Goal: Task Accomplishment & Management: Manage account settings

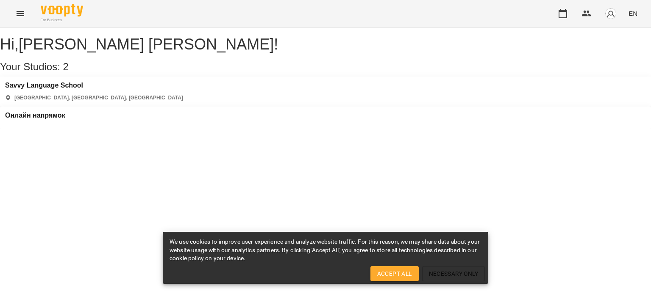
click at [65, 112] on div "Онлайн напрямок" at bounding box center [35, 118] width 60 height 13
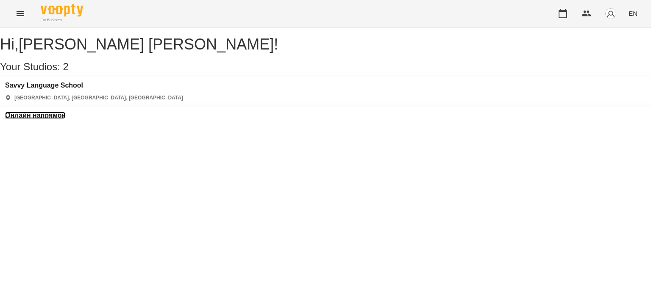
click at [65, 112] on h3 "Онлайн напрямок" at bounding box center [35, 116] width 60 height 8
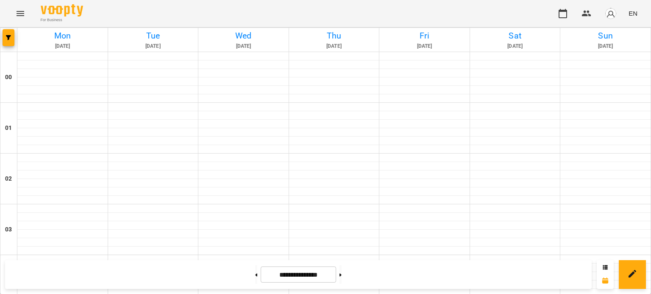
scroll to position [381, 0]
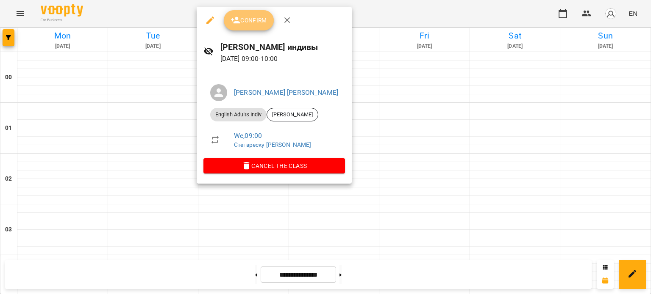
click at [251, 20] on span "Confirm" at bounding box center [248, 20] width 36 height 10
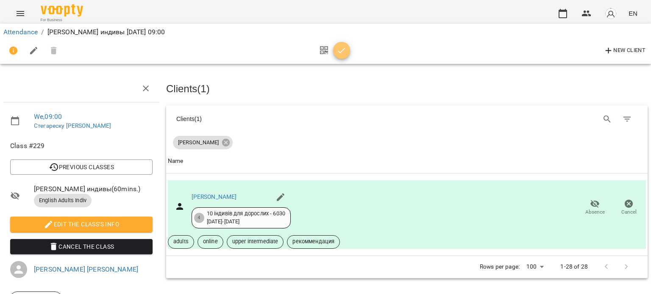
click at [341, 52] on icon "button" at bounding box center [341, 51] width 7 height 6
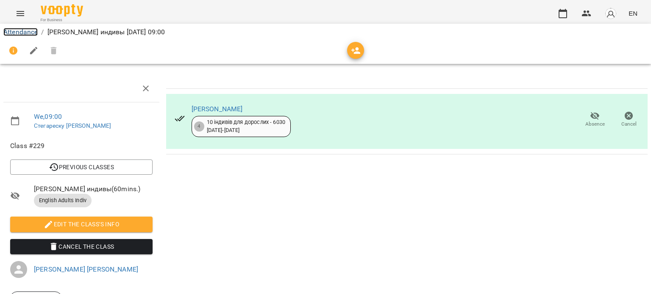
click at [27, 31] on link "Attendance" at bounding box center [20, 32] width 34 height 8
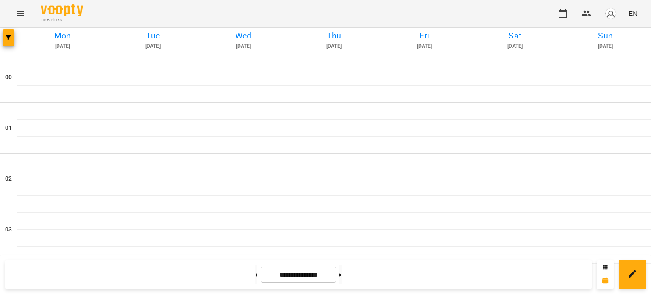
scroll to position [381, 0]
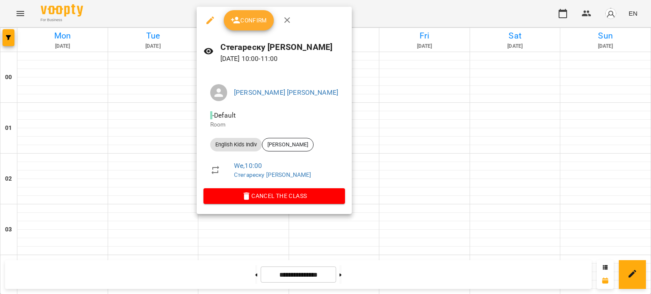
click at [255, 24] on span "Confirm" at bounding box center [248, 20] width 36 height 10
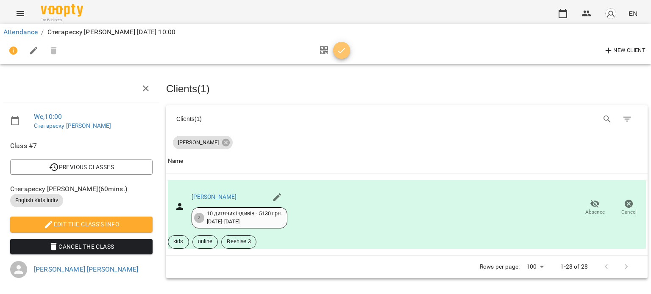
click at [345, 50] on icon "button" at bounding box center [341, 51] width 10 height 10
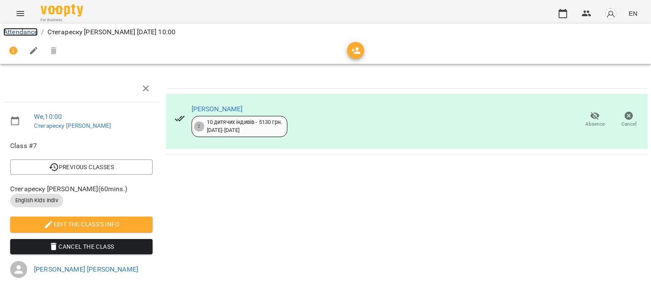
click at [24, 30] on link "Attendance" at bounding box center [20, 32] width 34 height 8
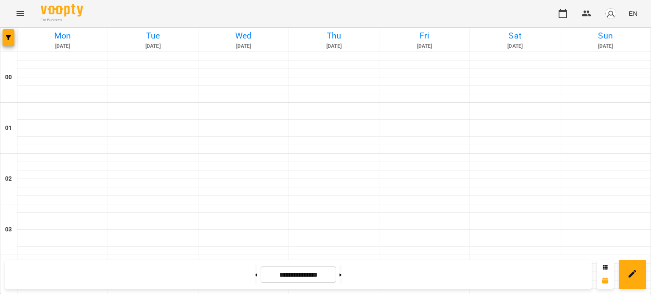
scroll to position [466, 0]
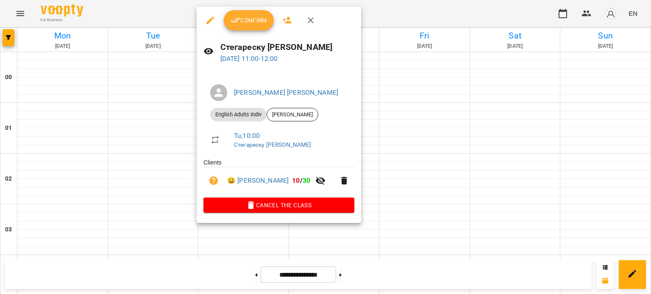
click at [244, 22] on span "Confirm" at bounding box center [248, 20] width 36 height 10
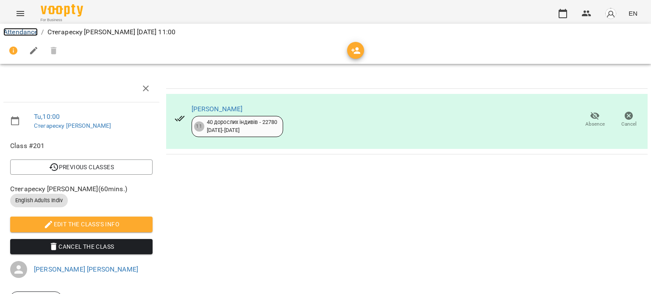
click at [22, 31] on link "Attendance" at bounding box center [20, 32] width 34 height 8
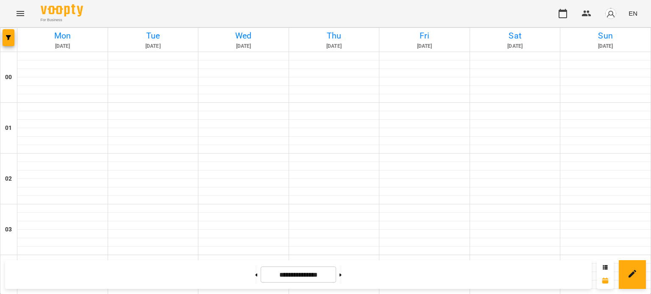
scroll to position [593, 0]
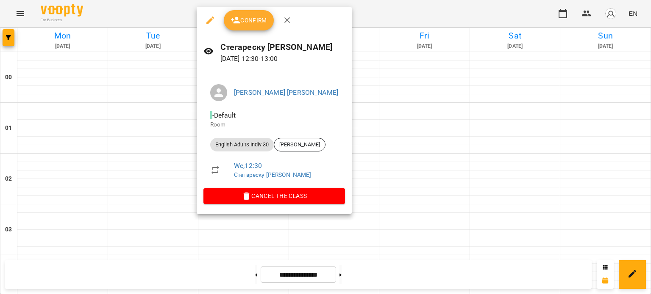
click at [206, 22] on icon "button" at bounding box center [210, 20] width 10 height 10
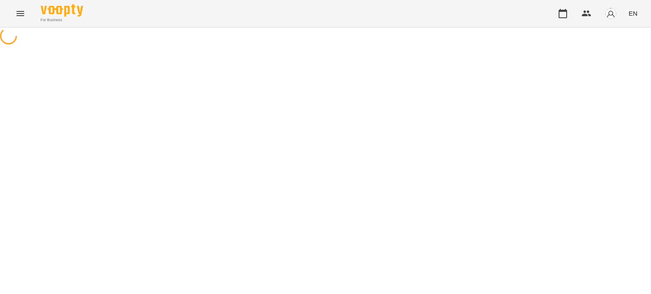
select select "**********"
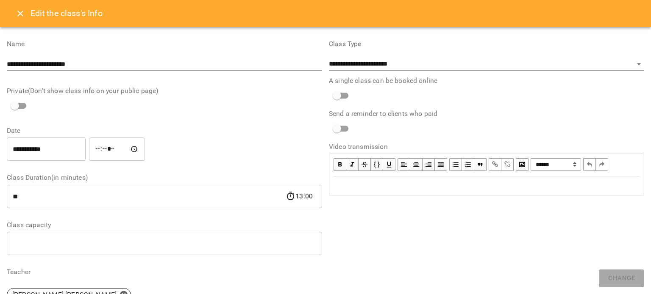
click at [121, 150] on input "*****" at bounding box center [117, 150] width 56 height 24
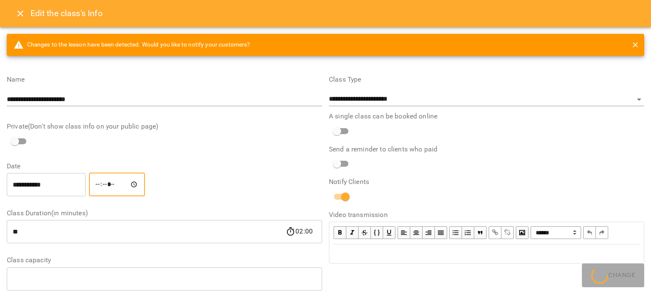
type input "*****"
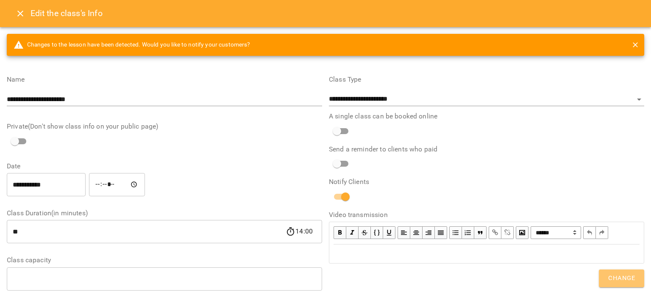
click at [628, 277] on span "Change" at bounding box center [621, 278] width 27 height 11
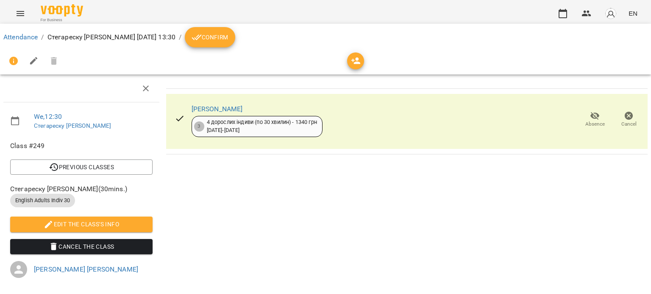
click at [228, 39] on span "Confirm" at bounding box center [209, 37] width 36 height 10
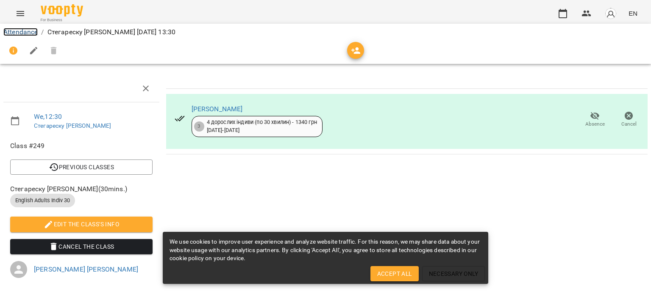
click at [23, 30] on link "Attendance" at bounding box center [20, 32] width 34 height 8
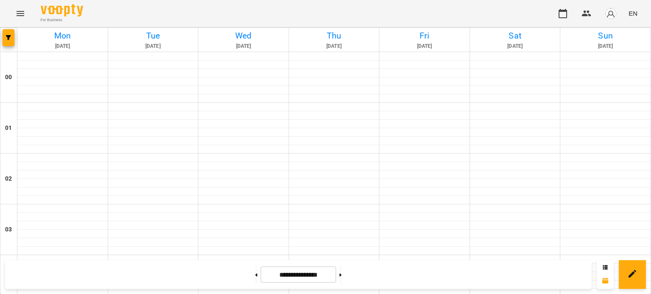
scroll to position [593, 0]
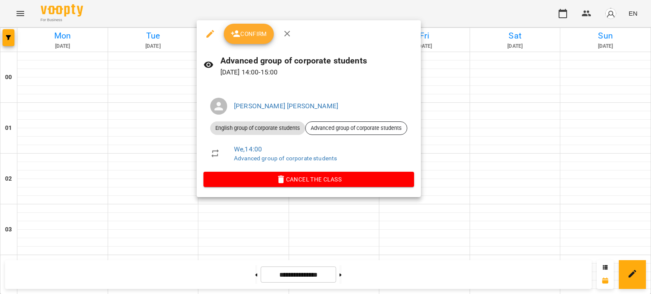
click at [257, 30] on span "Confirm" at bounding box center [248, 34] width 36 height 10
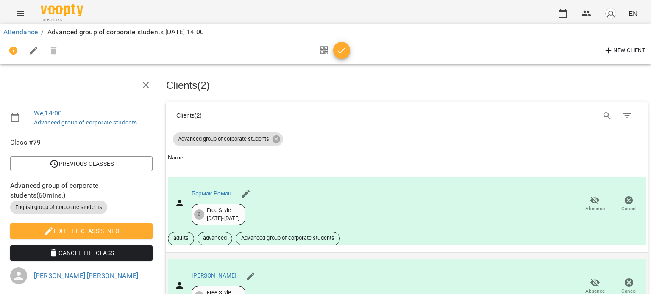
scroll to position [81, 0]
click at [595, 278] on span "Absence" at bounding box center [595, 286] width 24 height 17
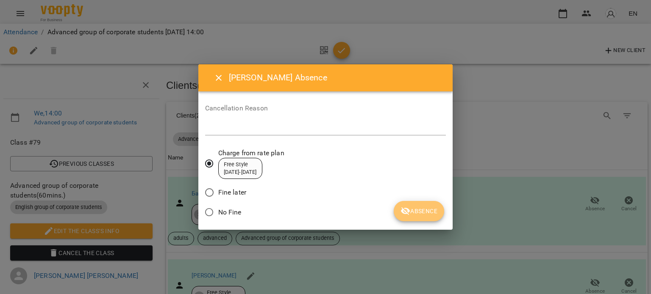
click at [410, 209] on icon "submit" at bounding box center [405, 211] width 10 height 10
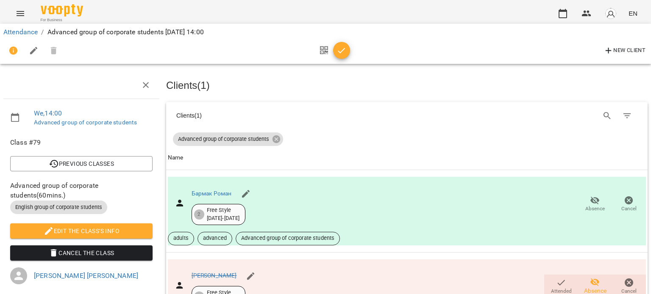
click at [348, 50] on span "button" at bounding box center [341, 51] width 17 height 10
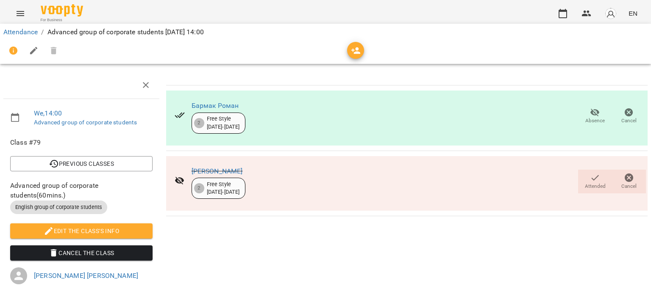
scroll to position [0, 0]
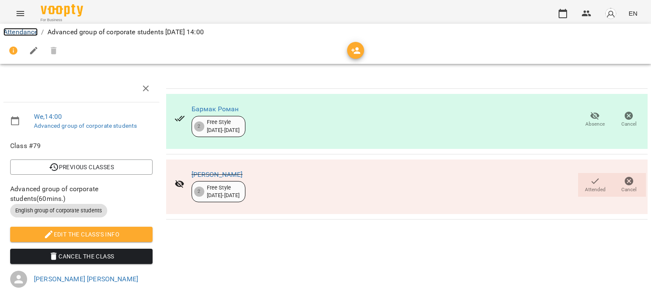
click at [19, 28] on link "Attendance" at bounding box center [20, 32] width 34 height 8
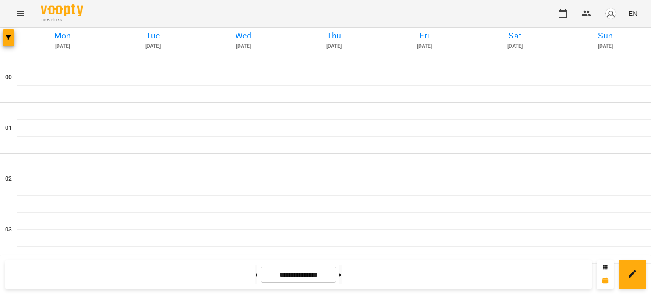
scroll to position [932, 0]
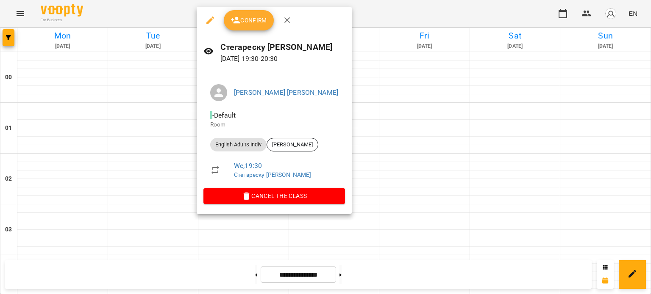
click at [204, 22] on button "button" at bounding box center [210, 20] width 20 height 20
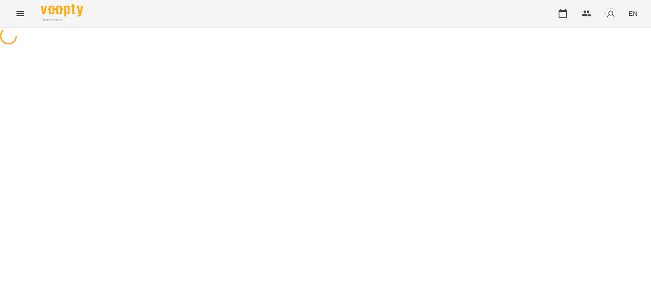
select select "**********"
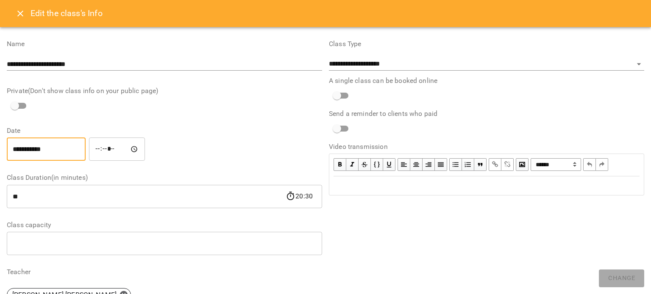
click at [62, 149] on input "**********" at bounding box center [46, 150] width 79 height 24
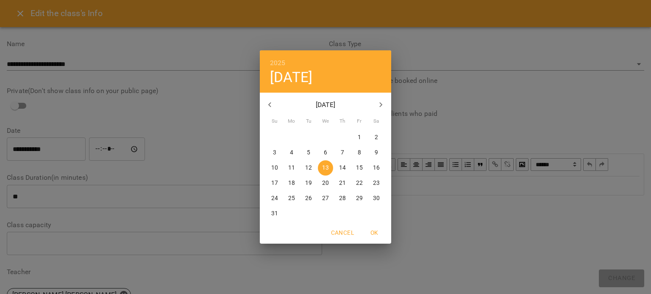
click at [376, 168] on p "16" at bounding box center [376, 168] width 7 height 8
type input "**********"
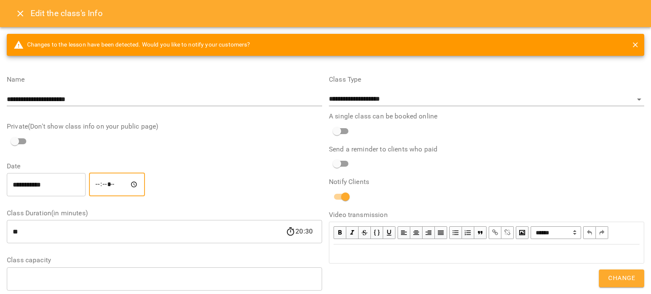
click at [102, 186] on input "*****" at bounding box center [117, 185] width 56 height 24
type input "*****"
click at [623, 287] on button "Change" at bounding box center [621, 279] width 45 height 18
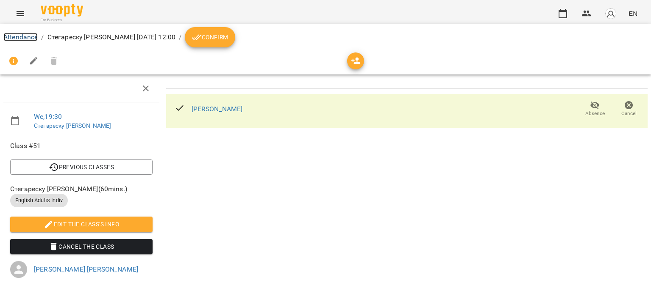
click at [26, 36] on link "Attendance" at bounding box center [20, 37] width 34 height 8
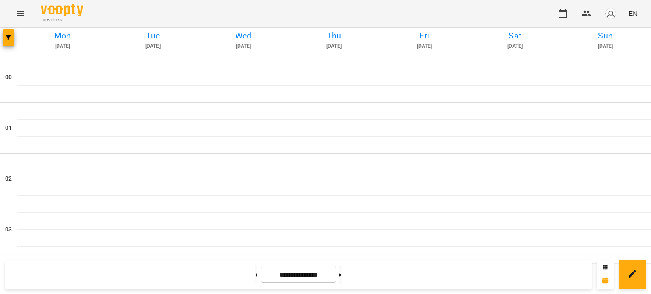
scroll to position [635, 0]
click at [341, 271] on button at bounding box center [340, 275] width 2 height 19
type input "**********"
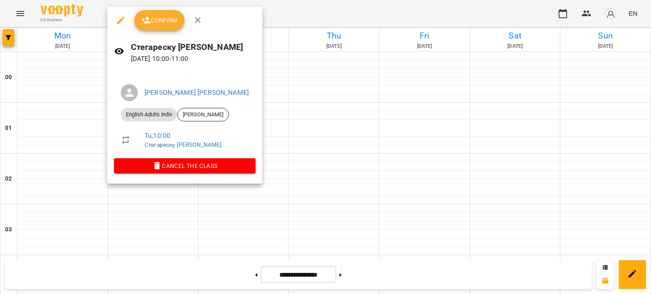
click at [119, 24] on icon "button" at bounding box center [121, 20] width 10 height 10
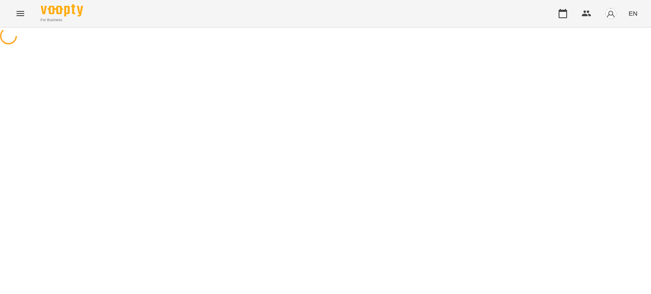
select select "**********"
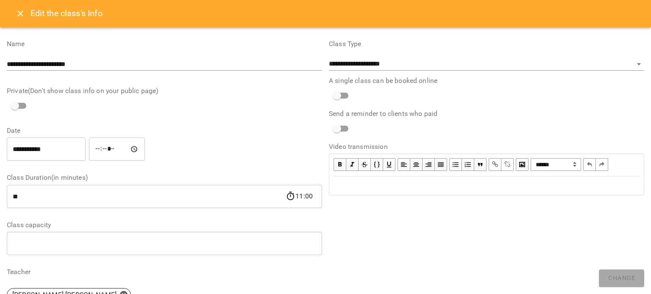
click at [78, 150] on input "**********" at bounding box center [46, 150] width 79 height 24
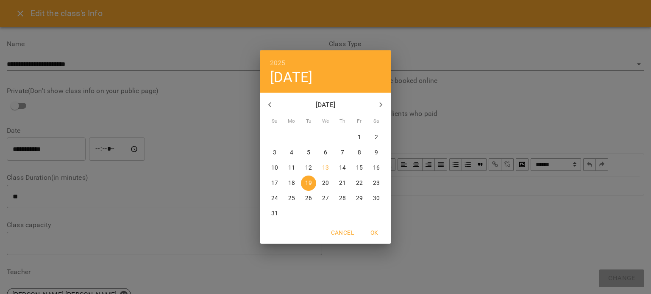
click at [326, 170] on p "13" at bounding box center [325, 168] width 7 height 8
type input "**********"
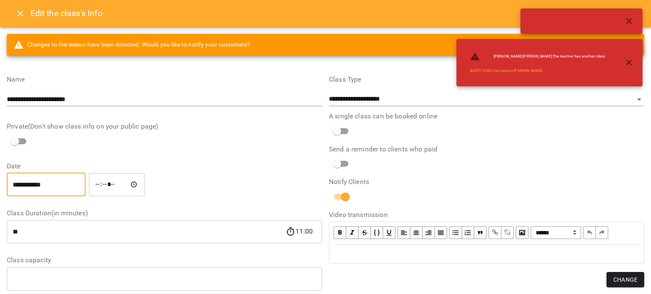
click at [106, 186] on input "*****" at bounding box center [117, 185] width 56 height 24
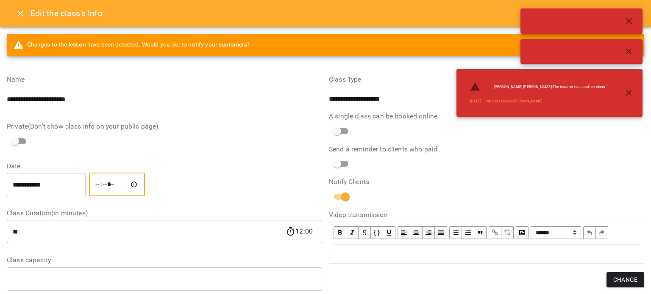
click at [105, 185] on input "*****" at bounding box center [117, 185] width 56 height 24
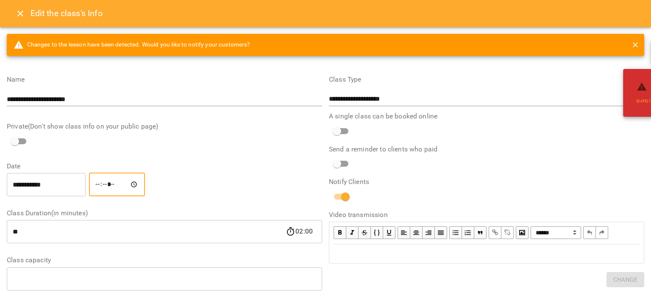
type input "*****"
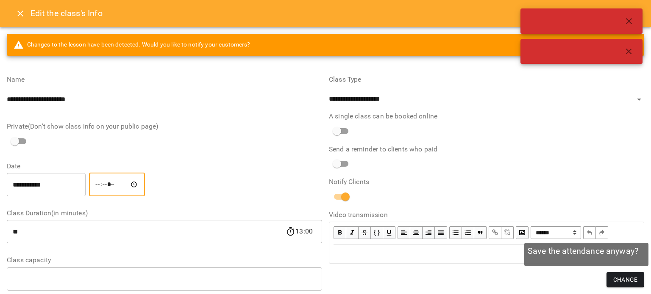
click at [625, 274] on button "Change" at bounding box center [625, 279] width 38 height 15
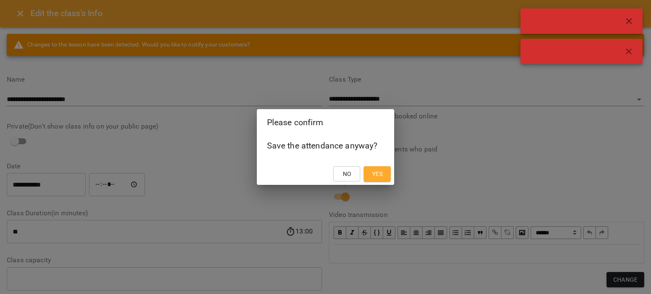
click at [377, 173] on span "Yes" at bounding box center [377, 174] width 11 height 10
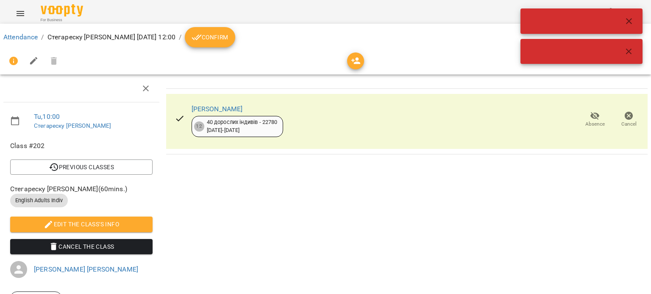
click at [235, 44] on button "Confirm" at bounding box center [210, 37] width 50 height 20
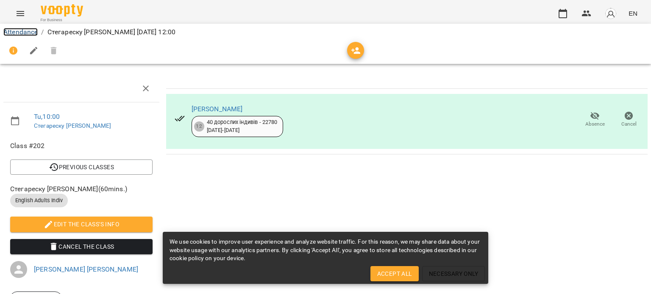
click at [24, 30] on link "Attendance" at bounding box center [20, 32] width 34 height 8
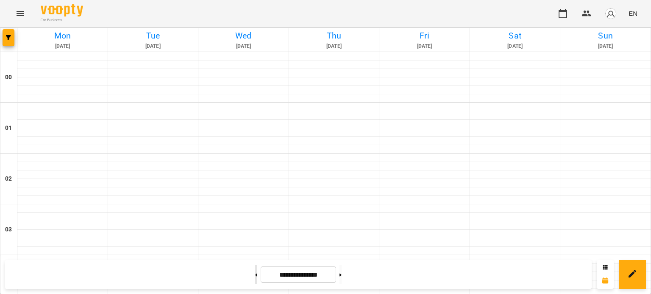
click at [255, 276] on icon at bounding box center [256, 275] width 2 height 3
type input "**********"
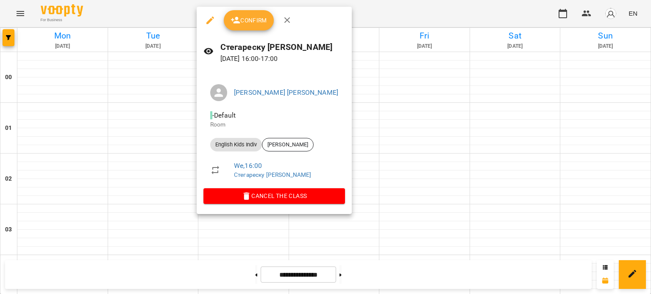
click at [244, 23] on span "Confirm" at bounding box center [248, 20] width 36 height 10
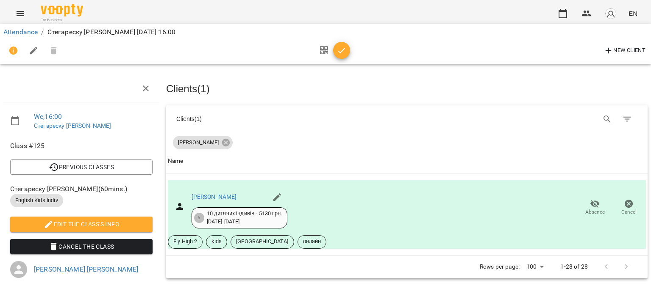
click at [338, 52] on icon "button" at bounding box center [341, 51] width 7 height 6
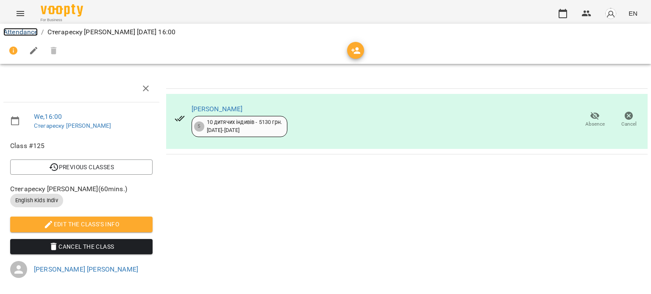
click at [22, 30] on link "Attendance" at bounding box center [20, 32] width 34 height 8
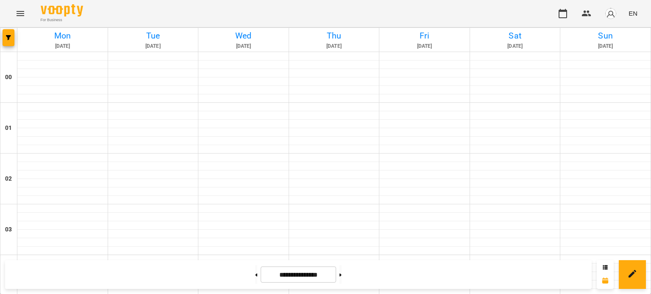
scroll to position [634, 0]
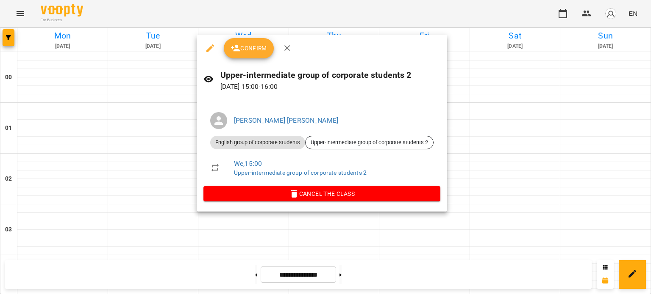
click at [259, 48] on span "Confirm" at bounding box center [248, 48] width 36 height 10
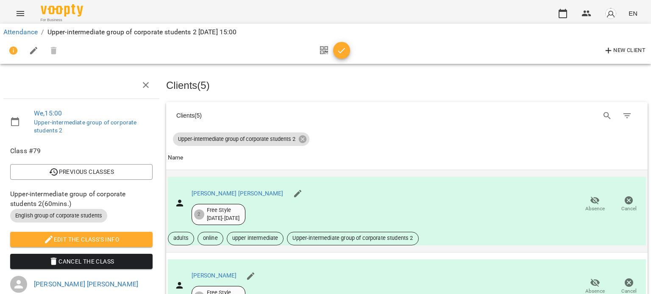
scroll to position [85, 0]
click at [587, 205] on span "Absence" at bounding box center [594, 208] width 19 height 7
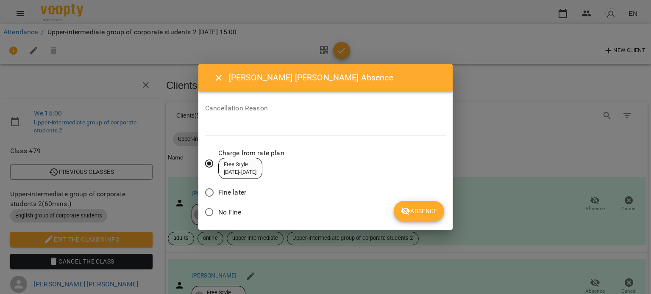
click at [422, 212] on span "Absence" at bounding box center [418, 211] width 37 height 10
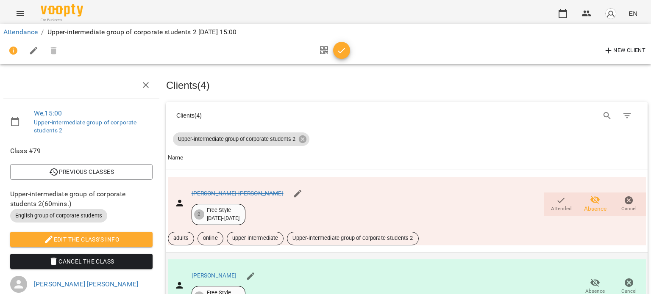
click at [592, 288] on span "Absence" at bounding box center [594, 291] width 19 height 7
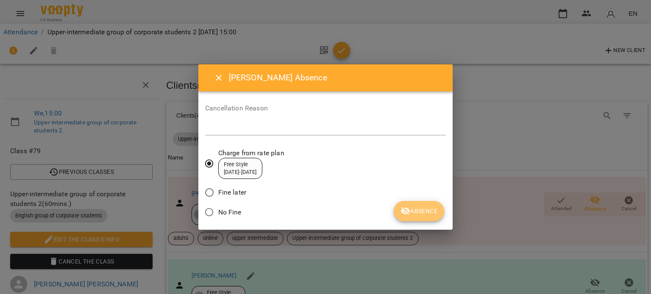
click at [438, 208] on button "Absence" at bounding box center [419, 211] width 50 height 20
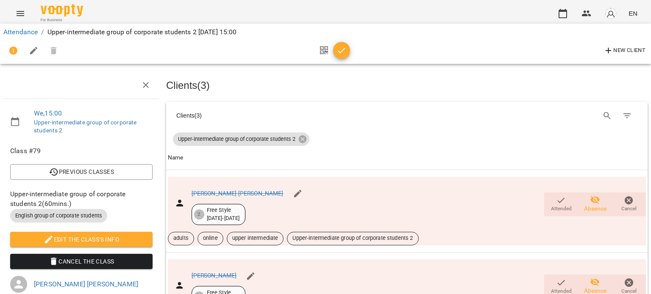
scroll to position [212, 0]
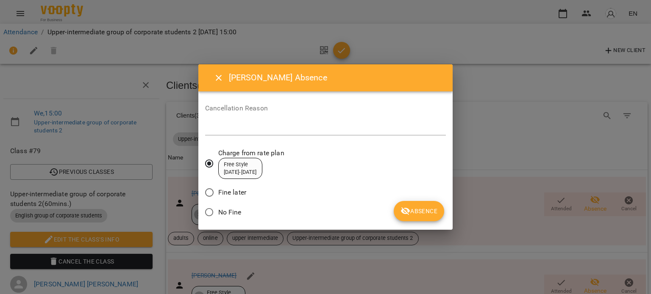
click at [418, 208] on span "Absence" at bounding box center [418, 211] width 37 height 10
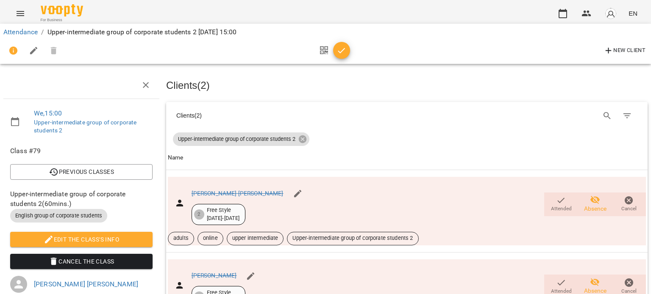
scroll to position [297, 0]
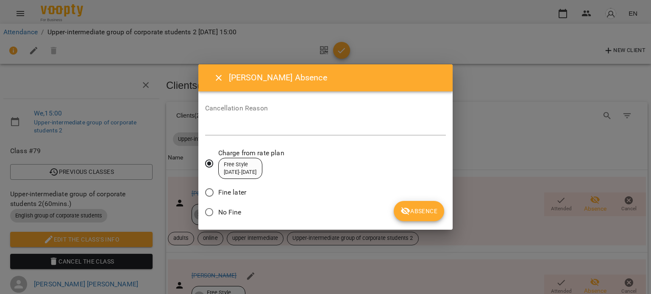
click at [412, 210] on span "Absence" at bounding box center [418, 211] width 37 height 10
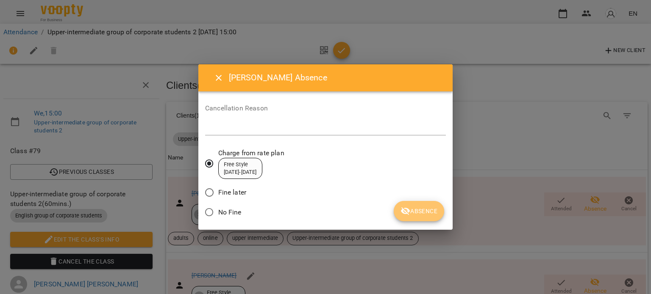
click at [416, 213] on span "Absence" at bounding box center [418, 211] width 37 height 10
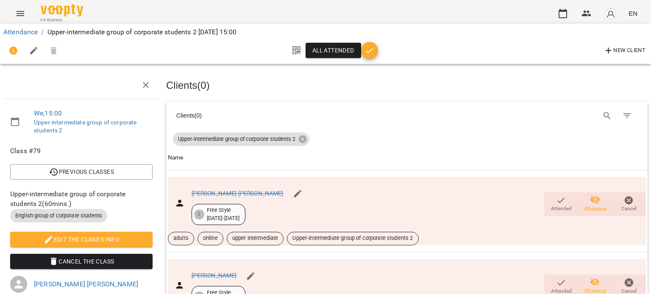
scroll to position [325, 0]
click at [369, 49] on icon "button" at bounding box center [369, 51] width 10 height 10
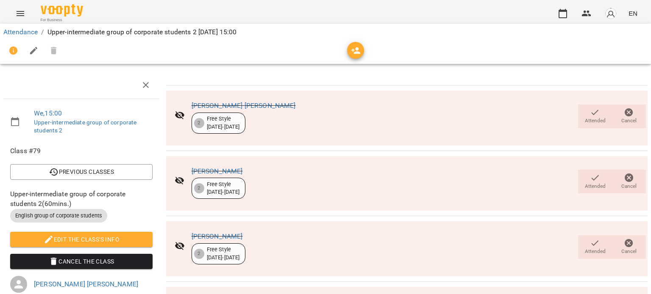
scroll to position [0, 0]
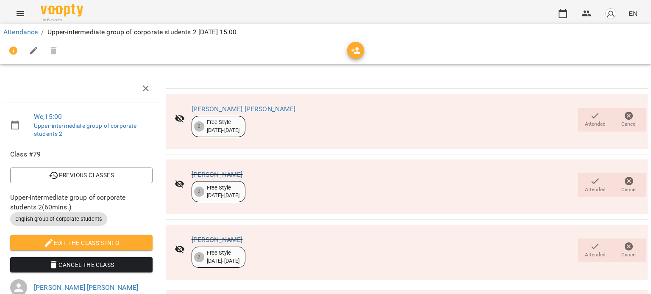
click at [592, 119] on icon "button" at bounding box center [595, 116] width 10 height 10
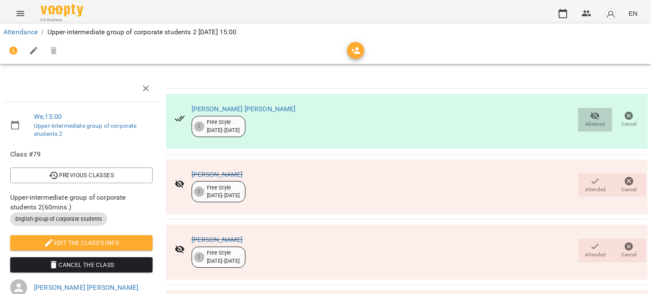
click at [586, 122] on span "Absence" at bounding box center [594, 124] width 19 height 7
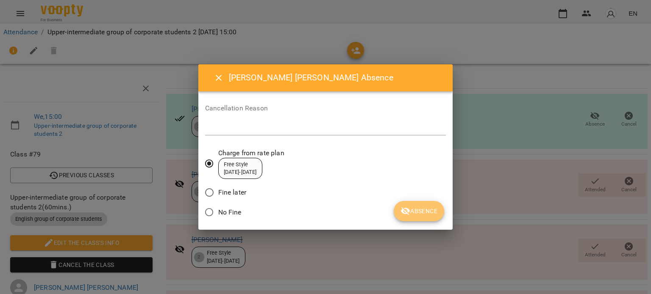
click at [413, 208] on span "Absence" at bounding box center [418, 211] width 37 height 10
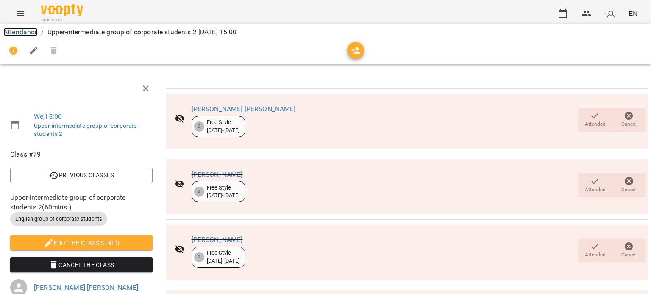
click at [15, 30] on link "Attendance" at bounding box center [20, 32] width 34 height 8
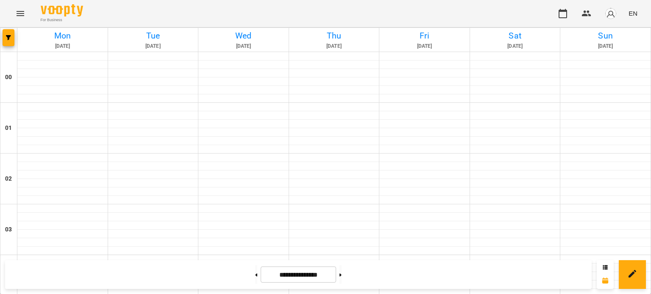
scroll to position [678, 0]
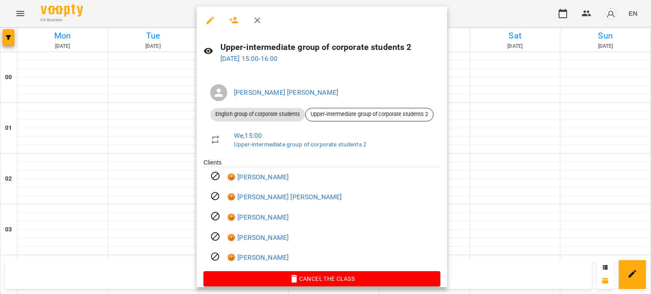
click at [134, 134] on div at bounding box center [325, 147] width 651 height 294
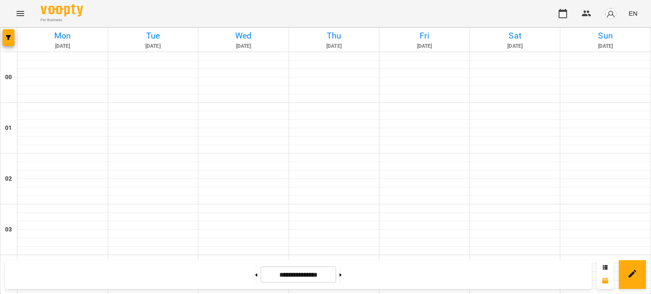
scroll to position [762, 0]
